Goal: Information Seeking & Learning: Learn about a topic

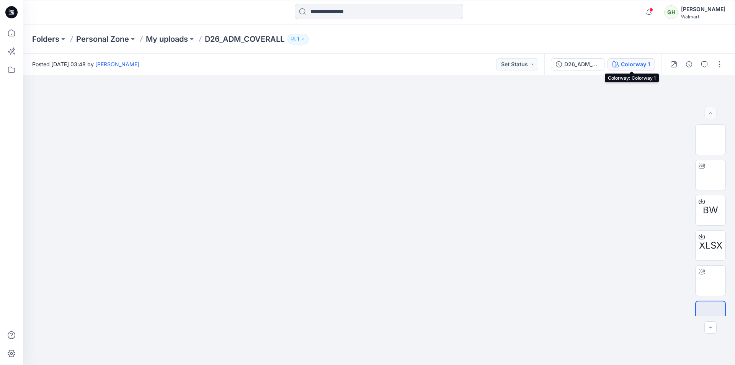
click at [640, 60] on div "Colorway 1" at bounding box center [635, 64] width 29 height 8
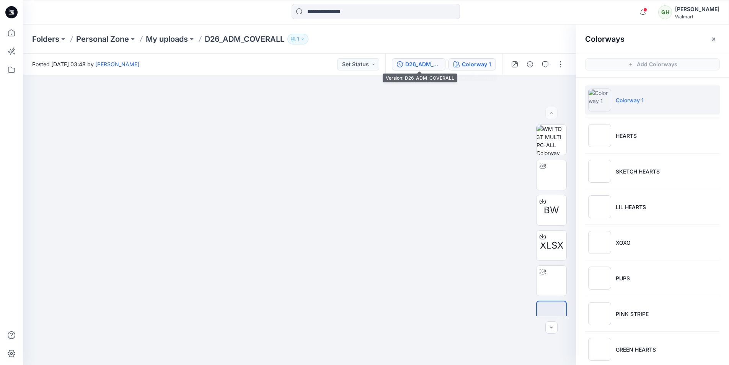
click at [430, 67] on div "D26_ADM_COVERALL" at bounding box center [422, 64] width 35 height 8
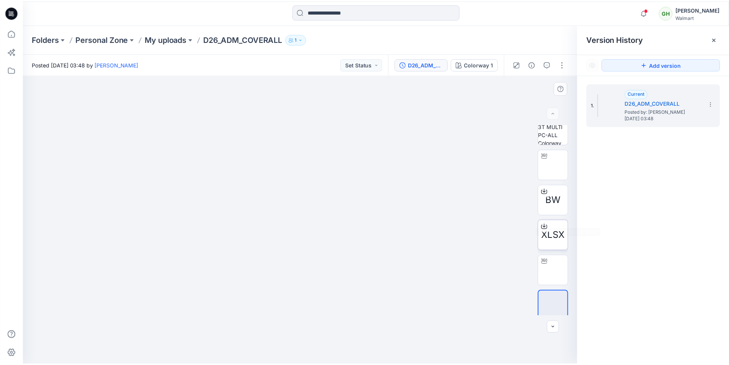
scroll to position [15, 0]
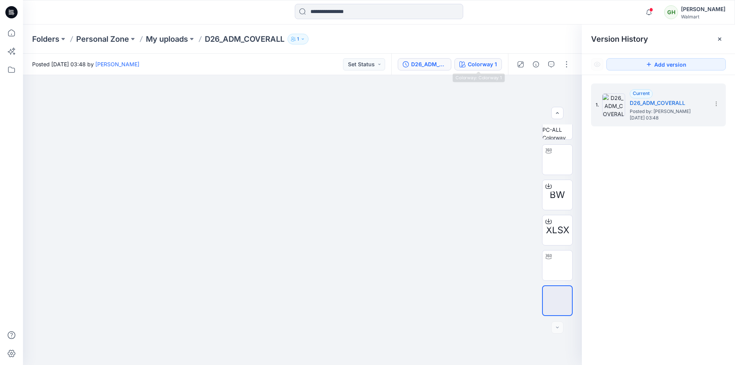
click at [478, 66] on div "Colorway 1" at bounding box center [482, 64] width 29 height 8
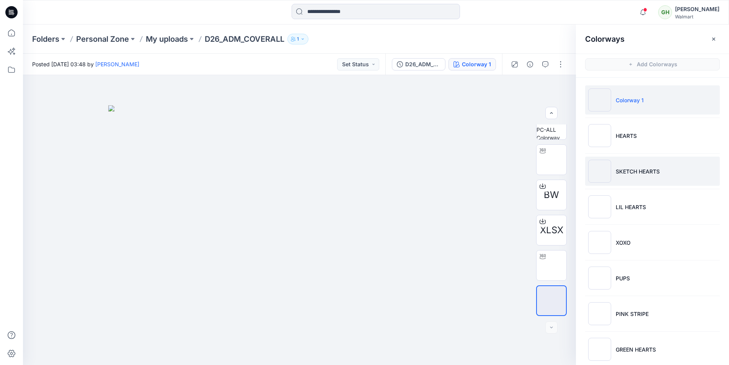
click at [620, 173] on p "SKETCH HEARTS" at bounding box center [638, 171] width 44 height 8
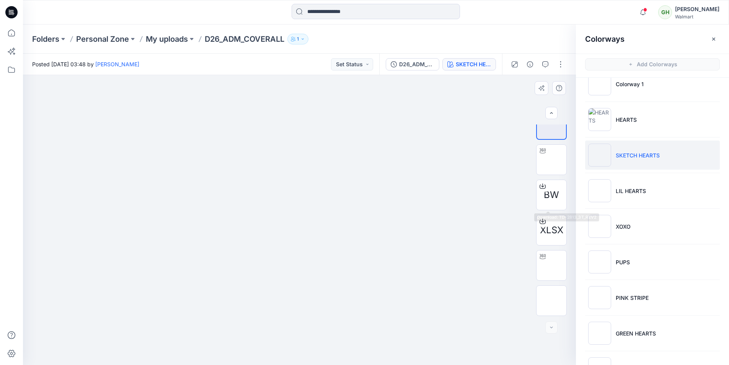
scroll to position [38, 0]
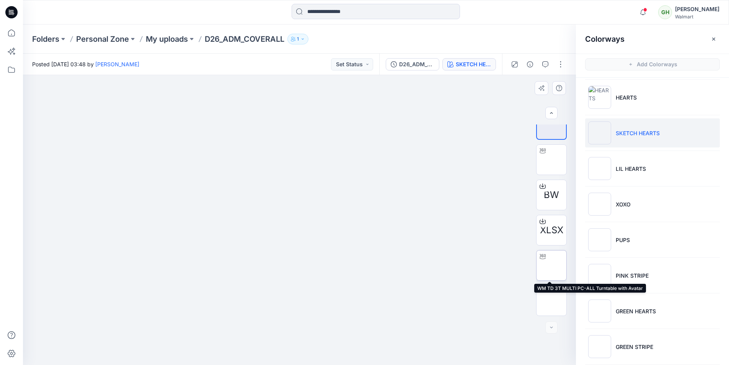
click at [552, 265] on img at bounding box center [552, 265] width 0 height 0
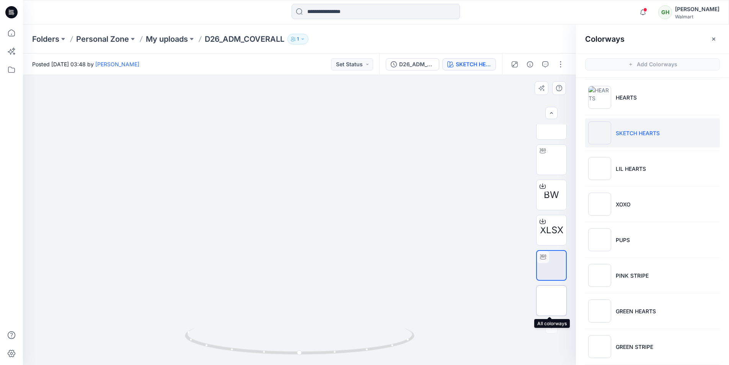
click at [552, 301] on img at bounding box center [552, 301] width 0 height 0
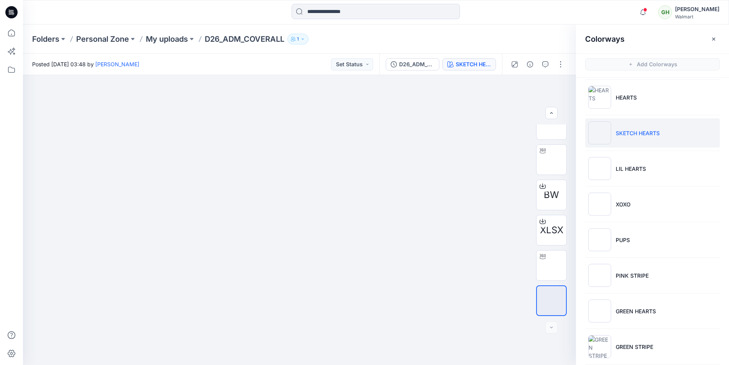
click at [402, 36] on div "Folders Personal Zone My uploads D26_ADM_COVERALL 1" at bounding box center [346, 39] width 628 height 11
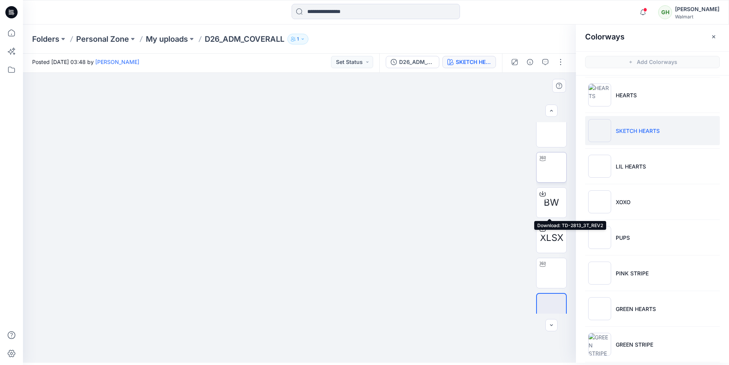
scroll to position [0, 0]
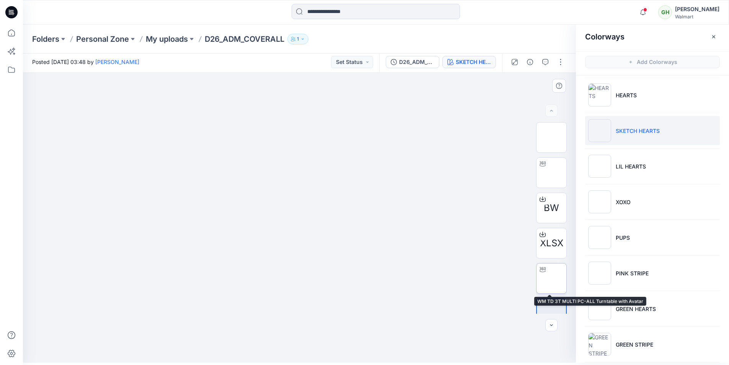
click at [552, 278] on img at bounding box center [552, 278] width 0 height 0
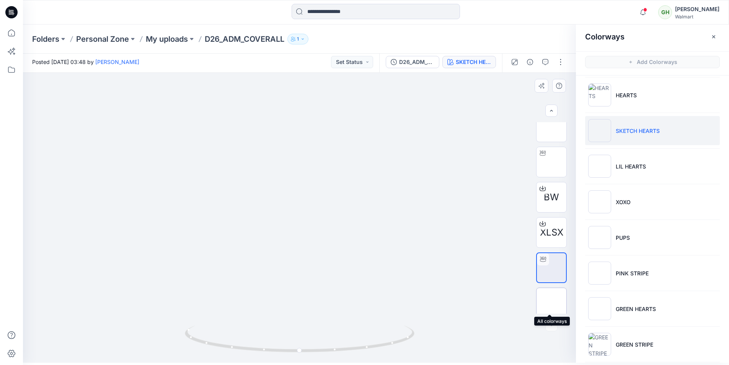
scroll to position [15, 0]
click at [552, 298] on img at bounding box center [552, 298] width 0 height 0
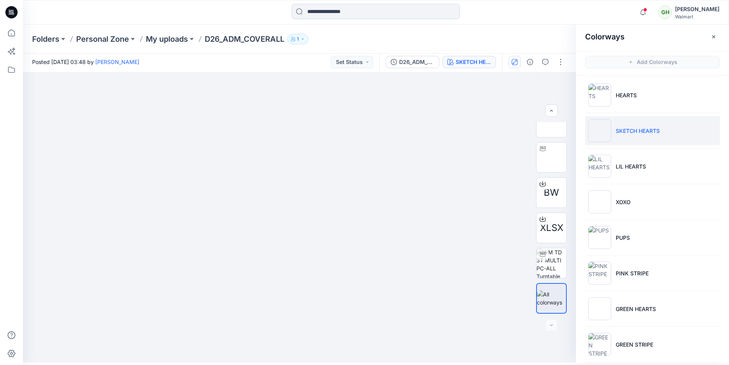
click at [516, 63] on icon "button" at bounding box center [515, 62] width 6 height 6
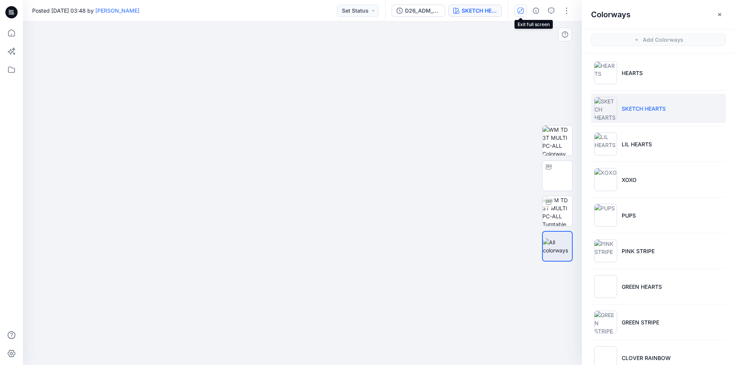
scroll to position [0, 0]
click at [552, 208] on div at bounding box center [549, 202] width 12 height 12
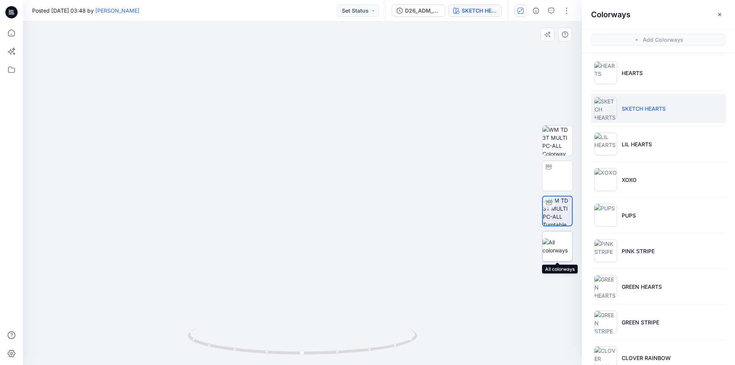
click at [556, 240] on img at bounding box center [558, 246] width 30 height 16
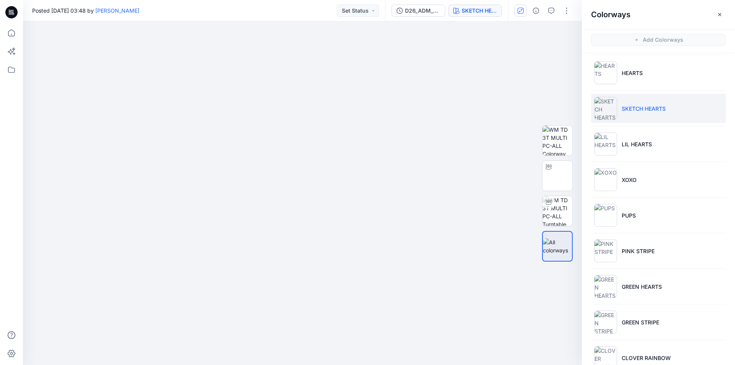
click at [259, 21] on div "Posted Friday, November 17, 2023 03:48 by Gayan Hettiarachchi Set Status D26_AD…" at bounding box center [302, 10] width 559 height 21
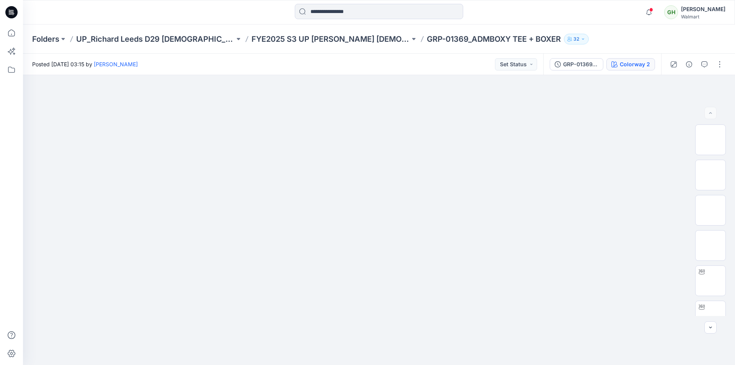
click at [643, 65] on div "Colorway 2" at bounding box center [635, 64] width 30 height 8
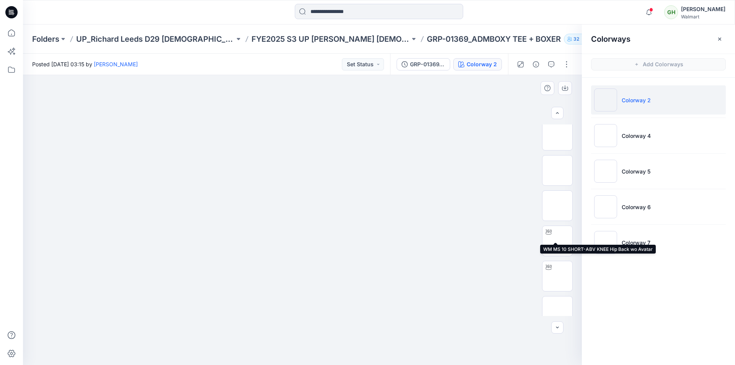
scroll to position [77, 0]
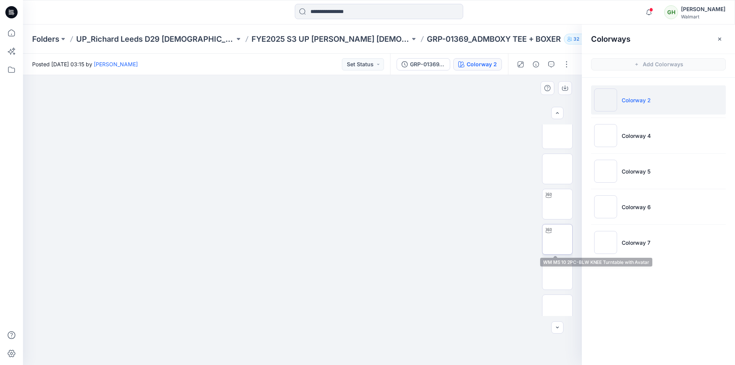
click at [558, 239] on img at bounding box center [558, 239] width 0 height 0
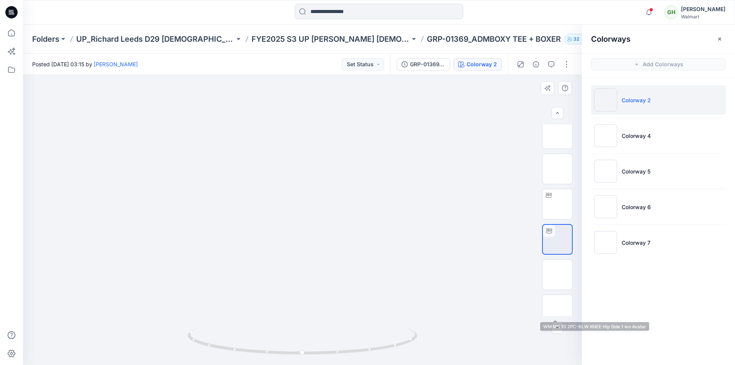
scroll to position [191, 0]
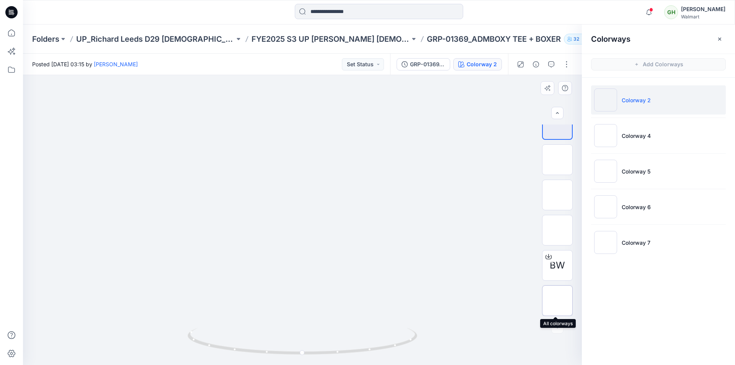
click at [558, 301] on img at bounding box center [558, 301] width 0 height 0
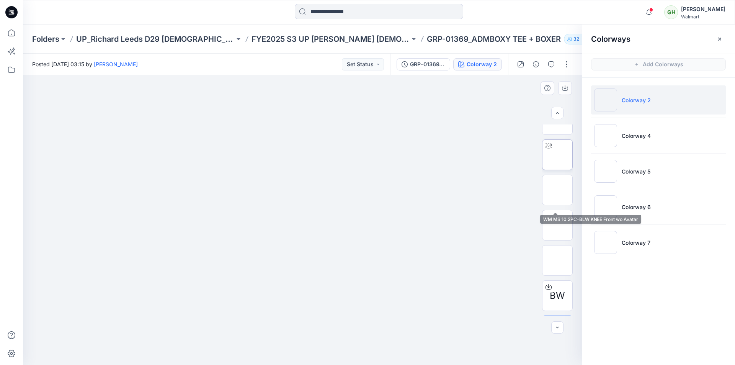
scroll to position [153, 0]
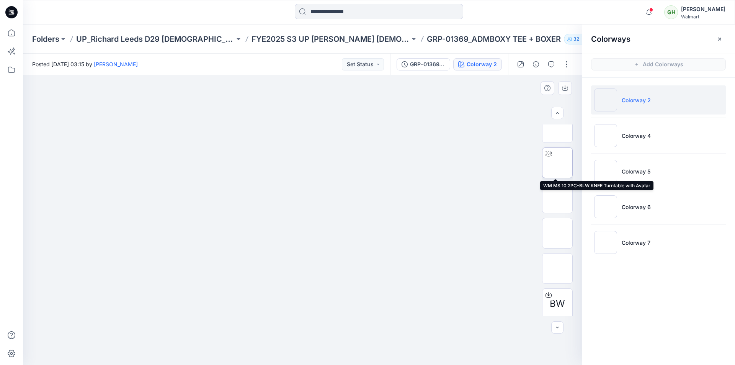
click at [558, 163] on img at bounding box center [558, 163] width 0 height 0
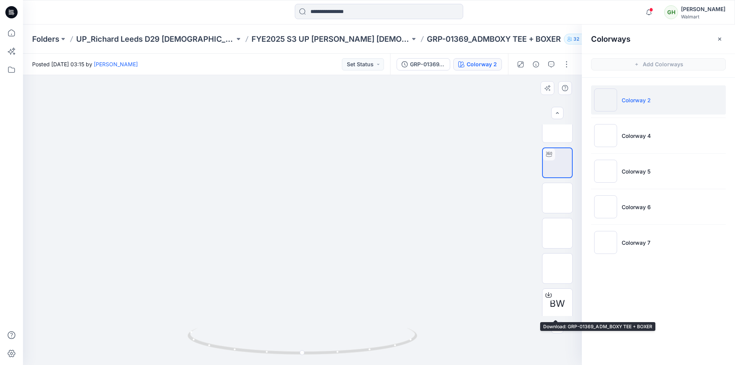
scroll to position [191, 0]
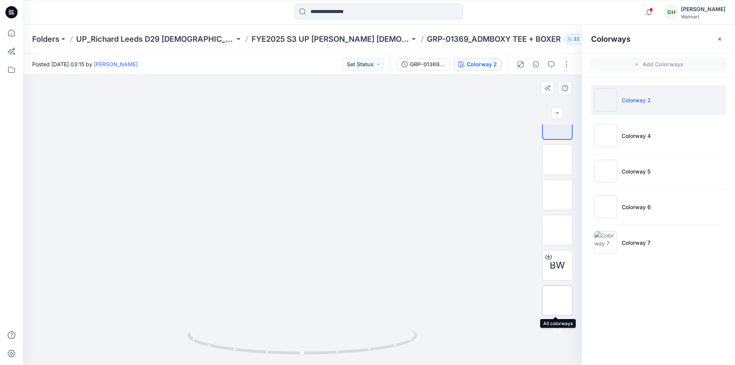
click at [558, 301] on img at bounding box center [558, 301] width 0 height 0
click at [501, 16] on div at bounding box center [379, 12] width 356 height 17
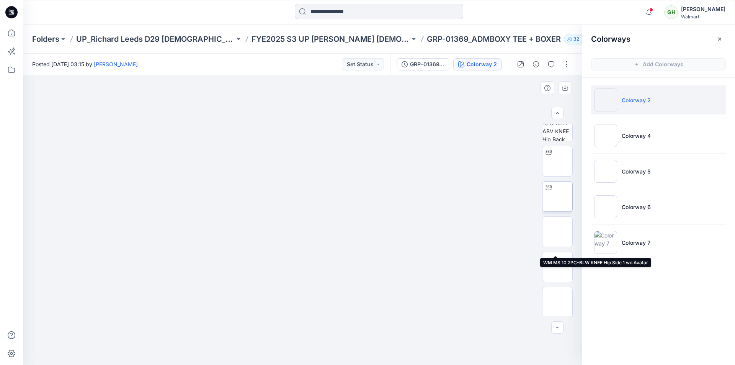
scroll to position [115, 0]
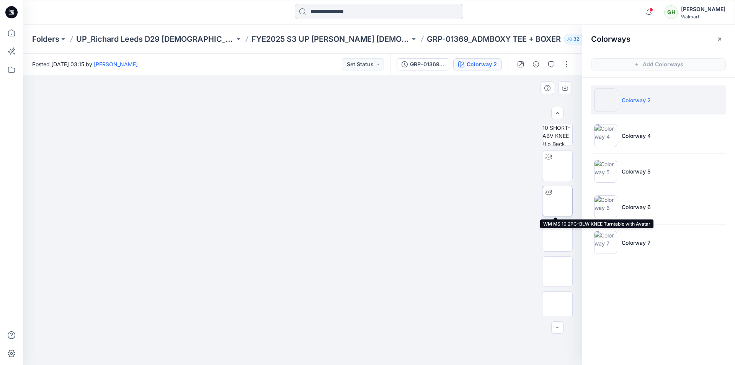
click at [558, 201] on img at bounding box center [558, 201] width 0 height 0
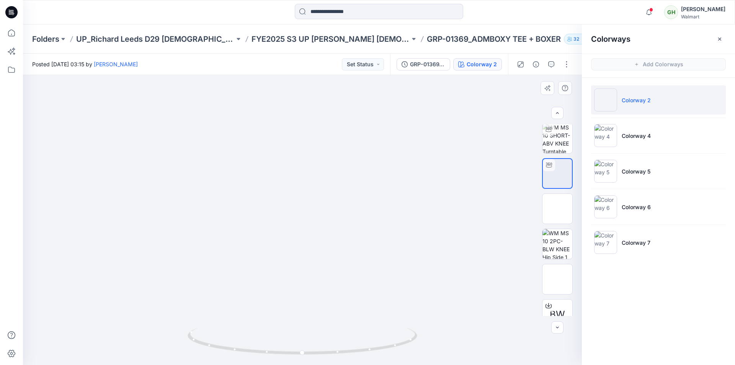
scroll to position [191, 0]
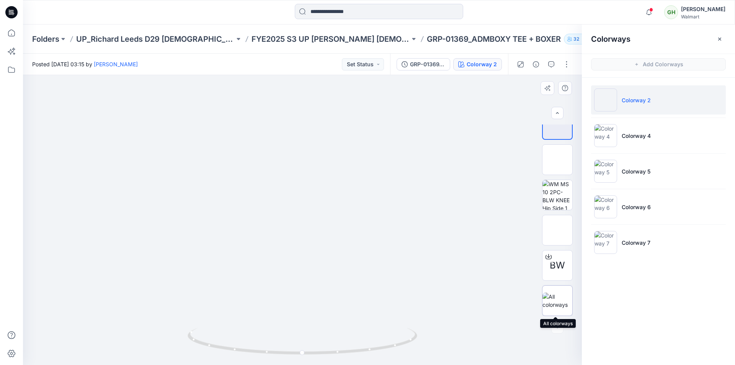
click at [558, 290] on div at bounding box center [557, 300] width 31 height 31
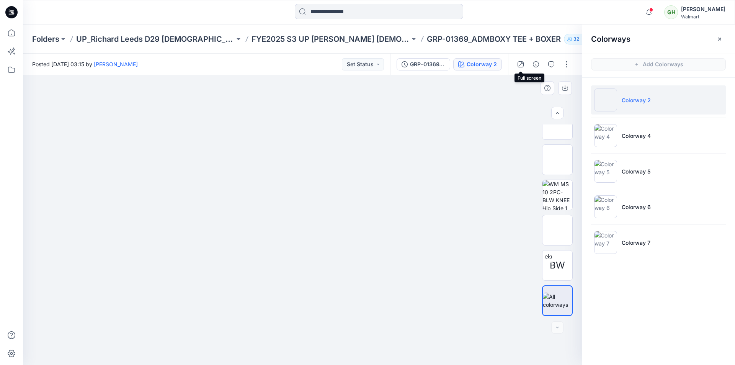
click at [522, 64] on icon "button" at bounding box center [521, 64] width 6 height 6
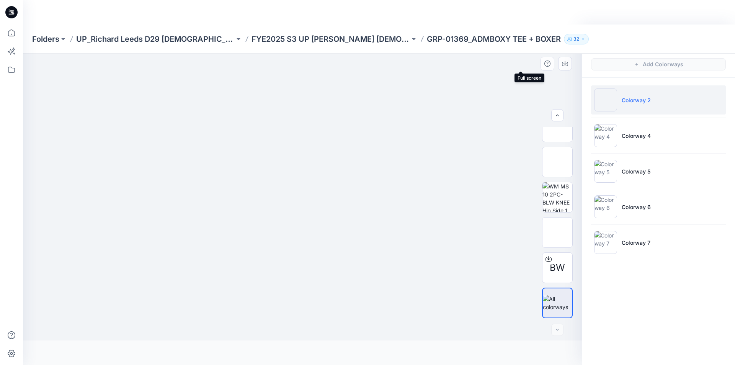
scroll to position [156, 0]
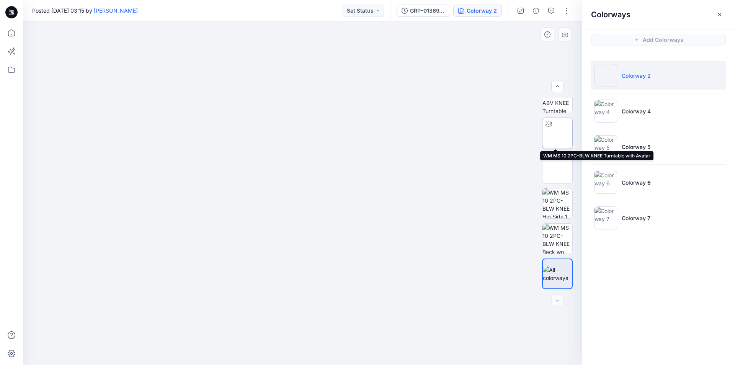
click at [558, 133] on img at bounding box center [558, 133] width 0 height 0
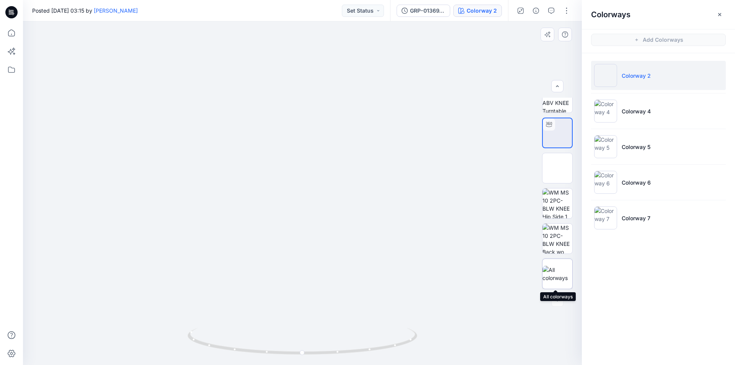
click at [559, 271] on img at bounding box center [558, 274] width 30 height 16
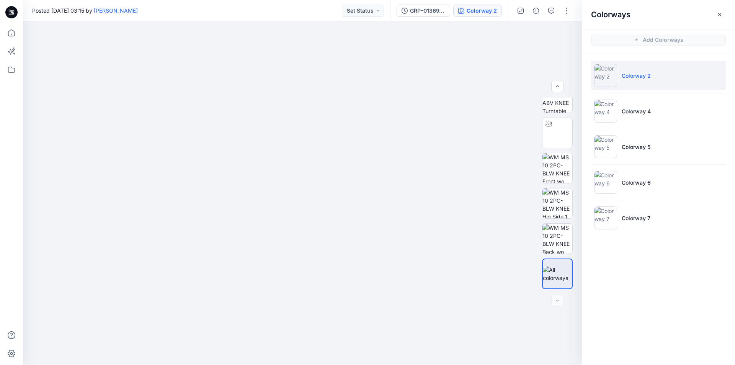
click at [299, 12] on div "Posted Friday, December 01, 2023 03:15 by Suresh Perera Set Status" at bounding box center [206, 10] width 367 height 21
click at [438, 15] on button "GRP-01369_ADMBOXY TEE + BOXER" at bounding box center [424, 11] width 54 height 12
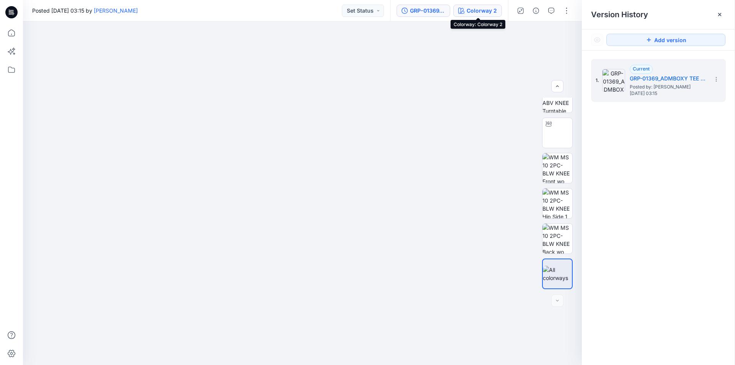
click at [477, 12] on div "Colorway 2" at bounding box center [482, 11] width 30 height 8
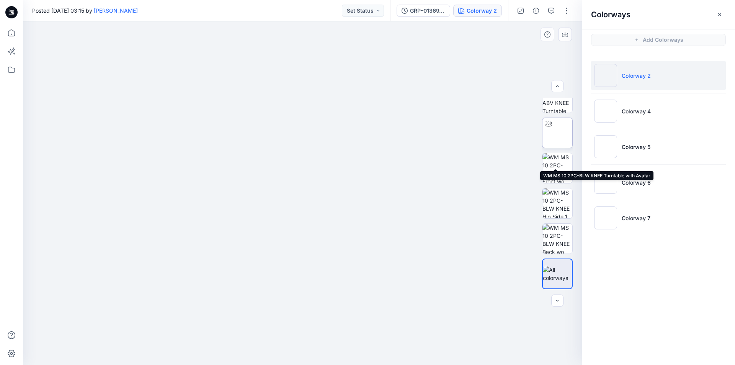
scroll to position [118, 0]
